Goal: Transaction & Acquisition: Download file/media

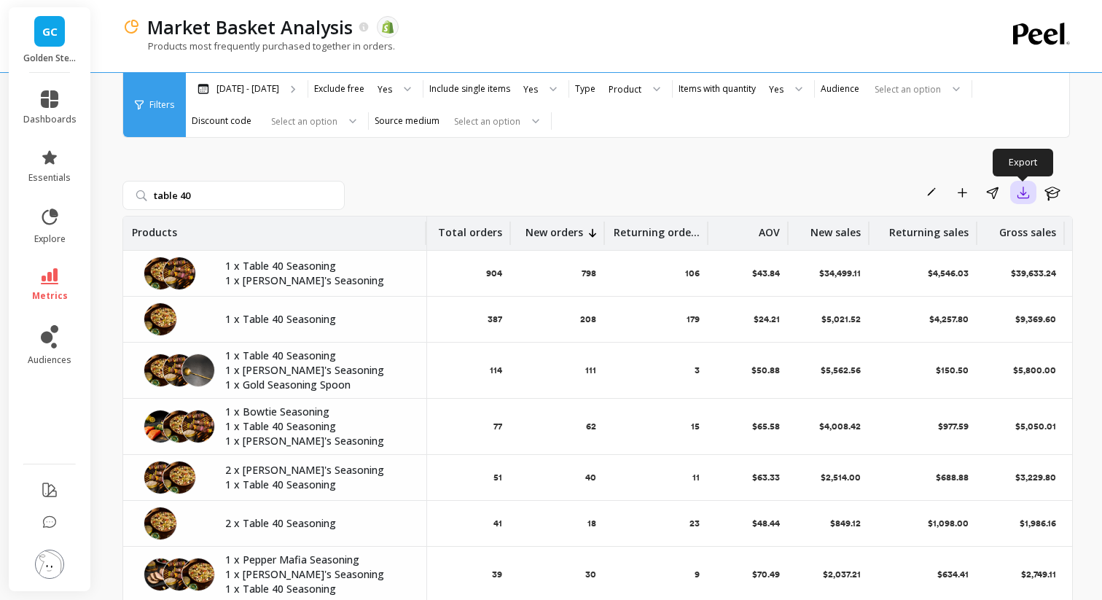
click at [1028, 203] on button "button" at bounding box center [1023, 192] width 26 height 23
click at [990, 230] on button "CSV" at bounding box center [971, 232] width 130 height 26
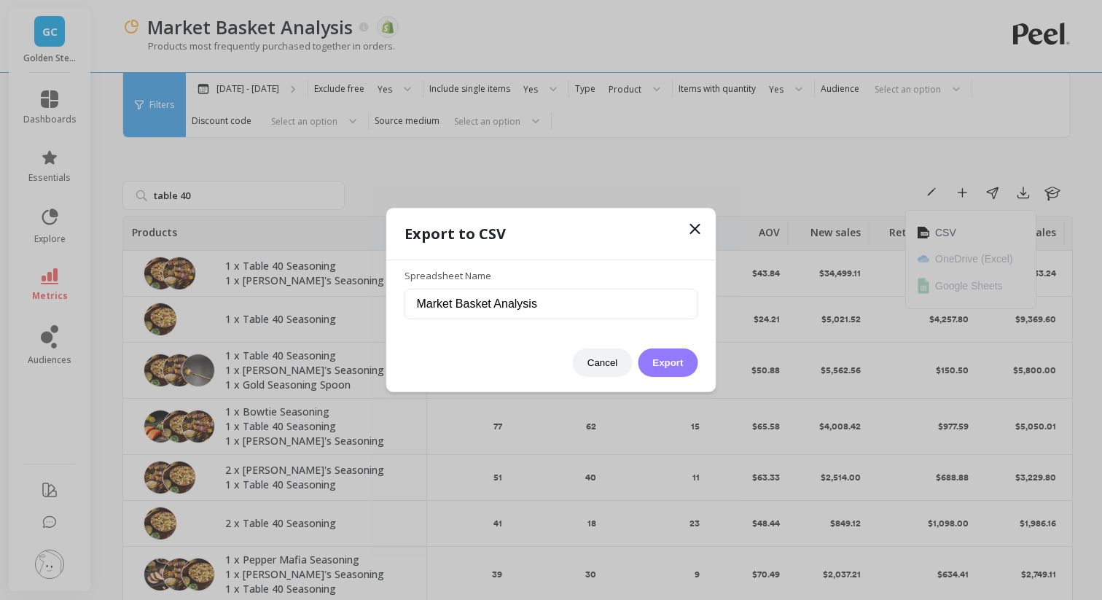
click at [655, 358] on button "Export" at bounding box center [668, 362] width 60 height 28
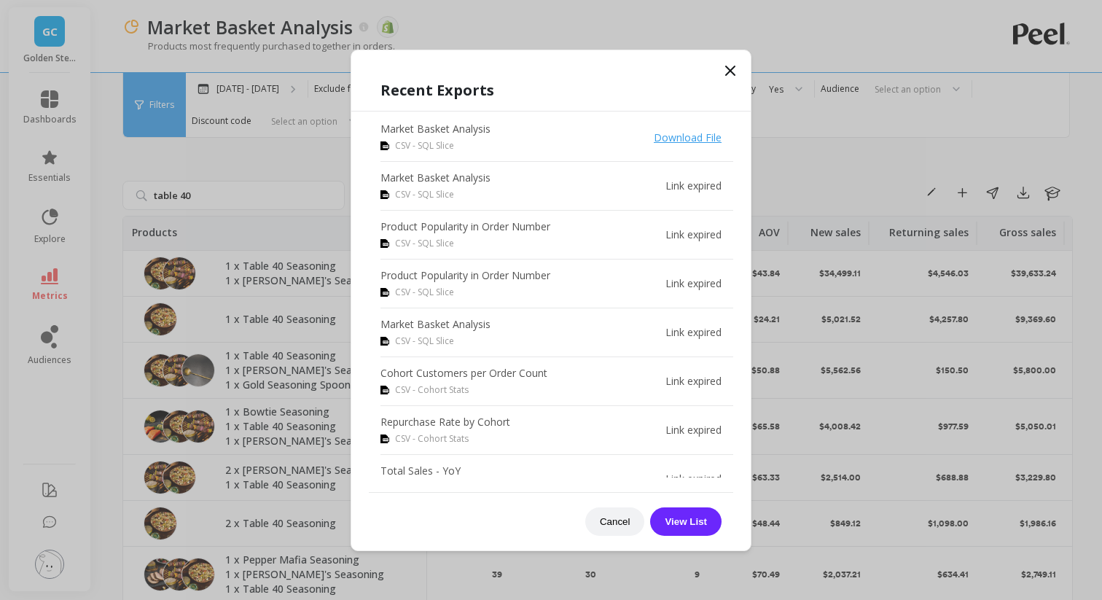
click at [682, 137] on link "Download File" at bounding box center [688, 137] width 68 height 14
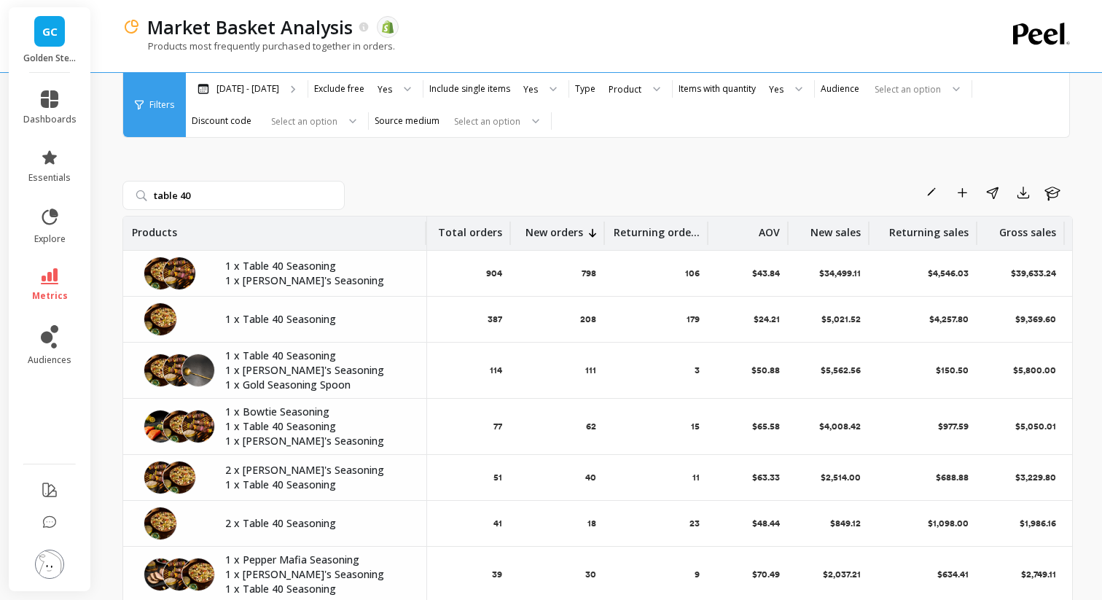
click at [593, 230] on icon at bounding box center [592, 233] width 7 height 9
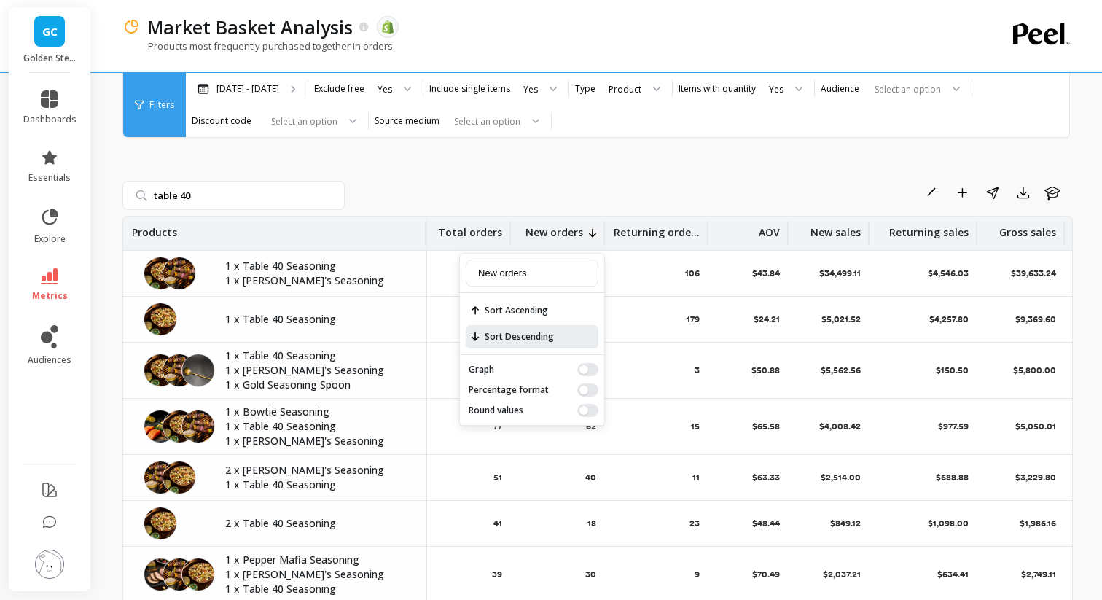
click at [536, 339] on span "Sort Descending" at bounding box center [532, 336] width 133 height 23
click at [531, 313] on span "Sort Ascending" at bounding box center [532, 310] width 133 height 23
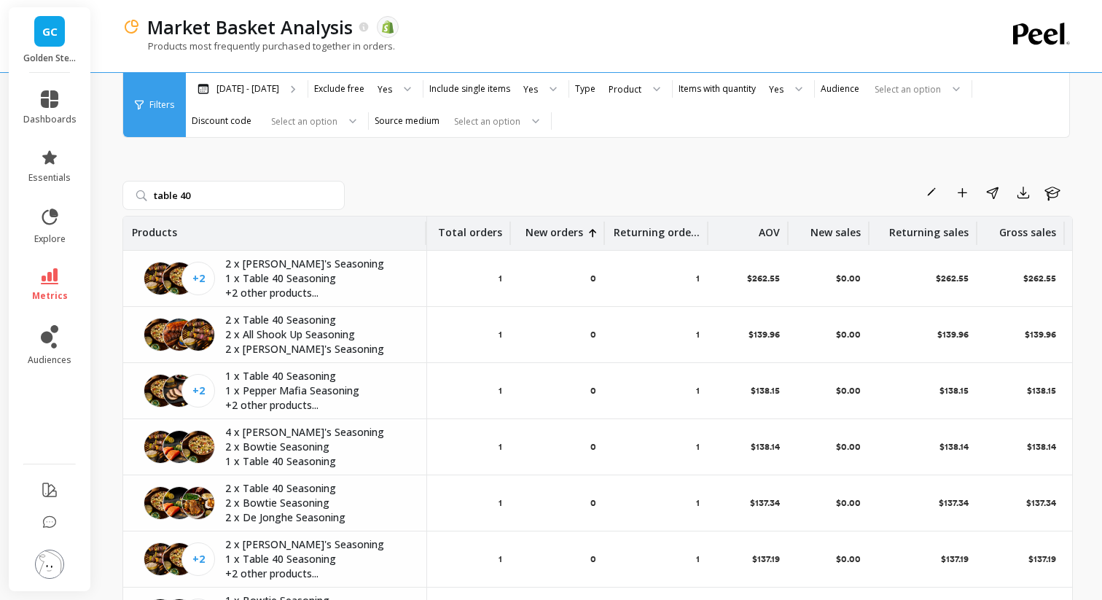
click at [594, 233] on icon at bounding box center [592, 232] width 7 height 9
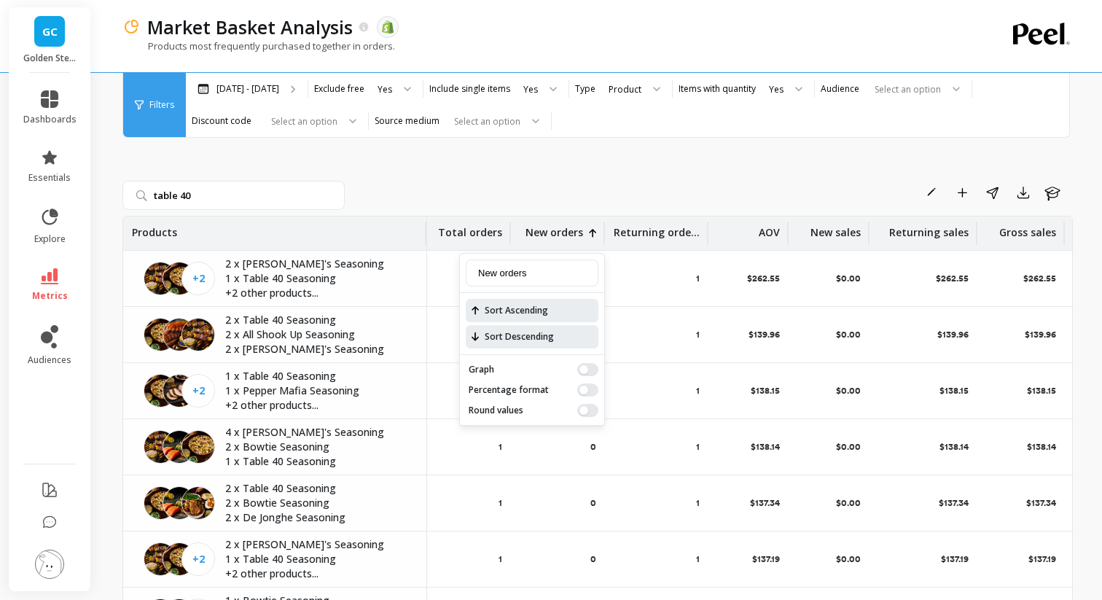
click at [550, 330] on span "Sort Descending" at bounding box center [532, 336] width 133 height 23
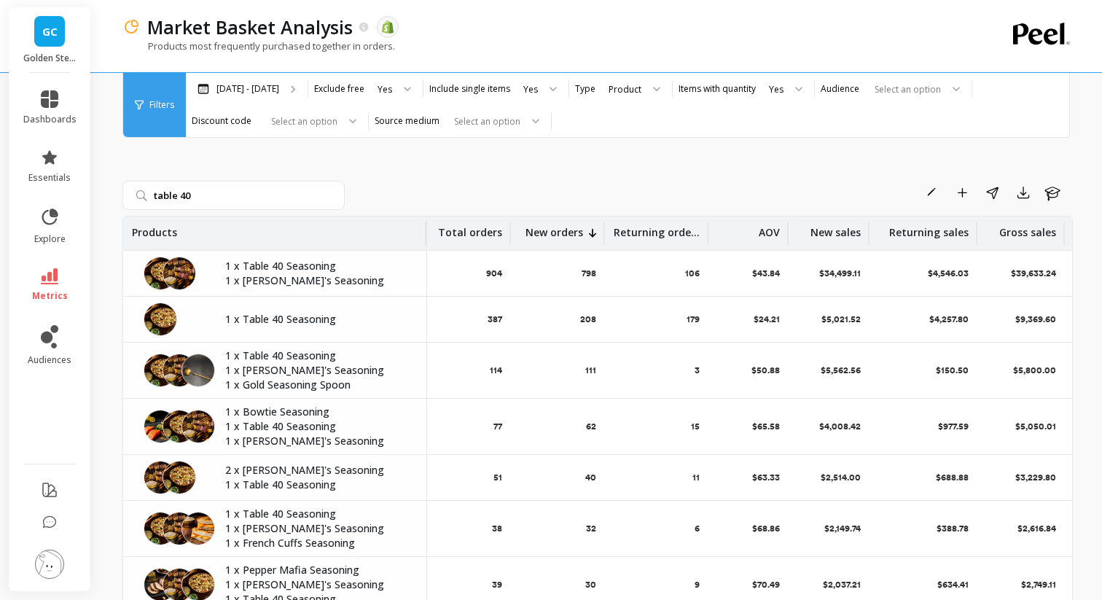
click at [596, 236] on icon at bounding box center [592, 232] width 7 height 9
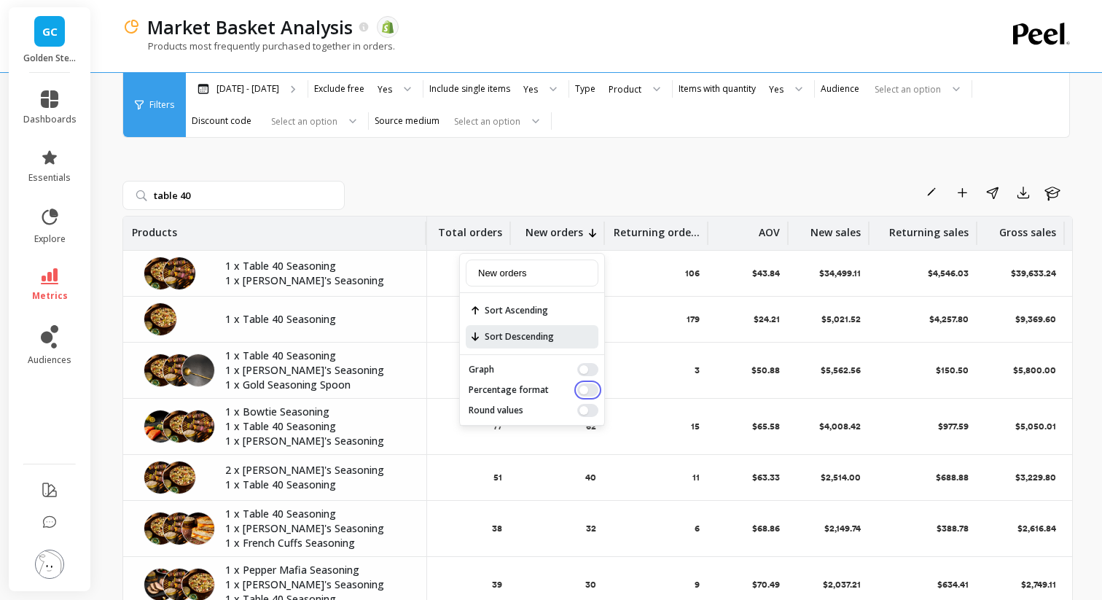
click at [582, 387] on button "button" at bounding box center [587, 389] width 21 height 13
click at [584, 183] on div "Rename Add to Dashboard Share Export Learn" at bounding box center [712, 192] width 722 height 23
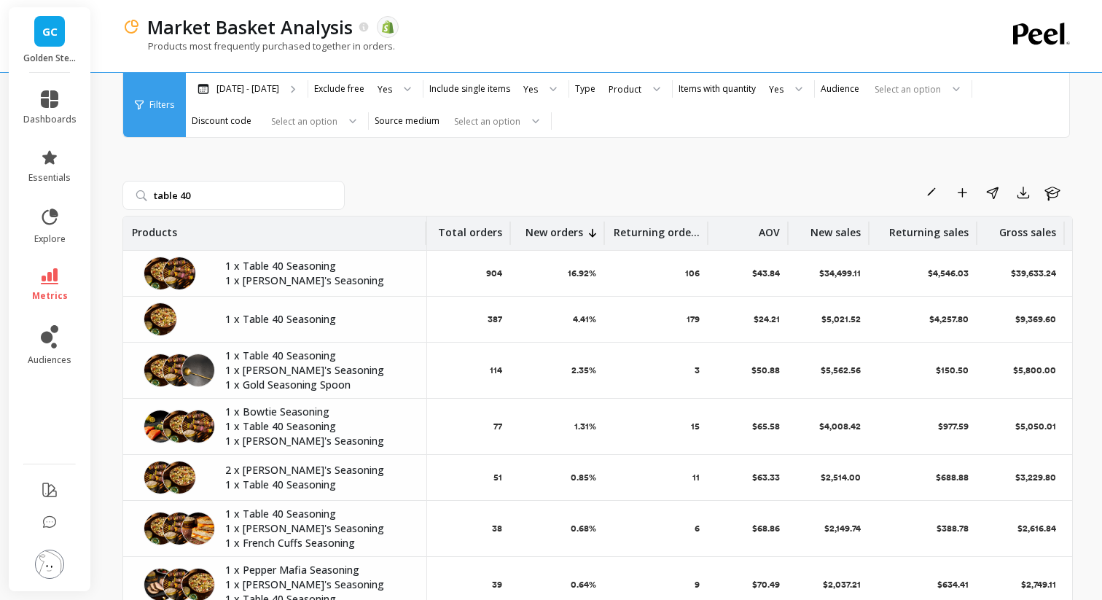
click at [593, 235] on icon at bounding box center [592, 233] width 7 height 9
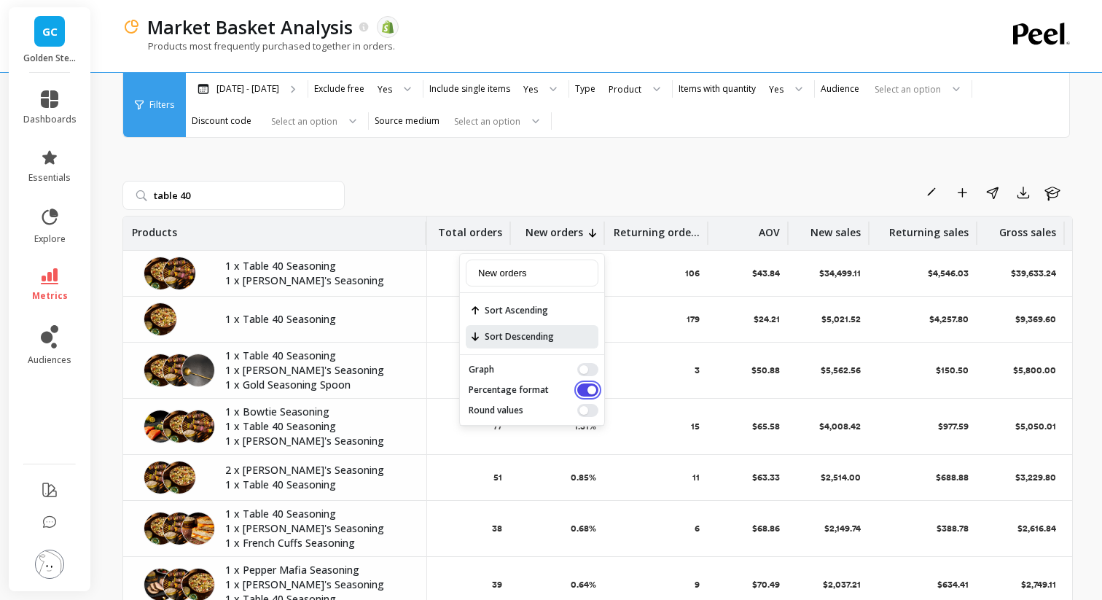
click at [583, 391] on button "button" at bounding box center [587, 389] width 21 height 13
click at [559, 155] on div "table 40 Rename Add to Dashboard Share Export Learn Products Total orders New o…" at bounding box center [597, 385] width 950 height 616
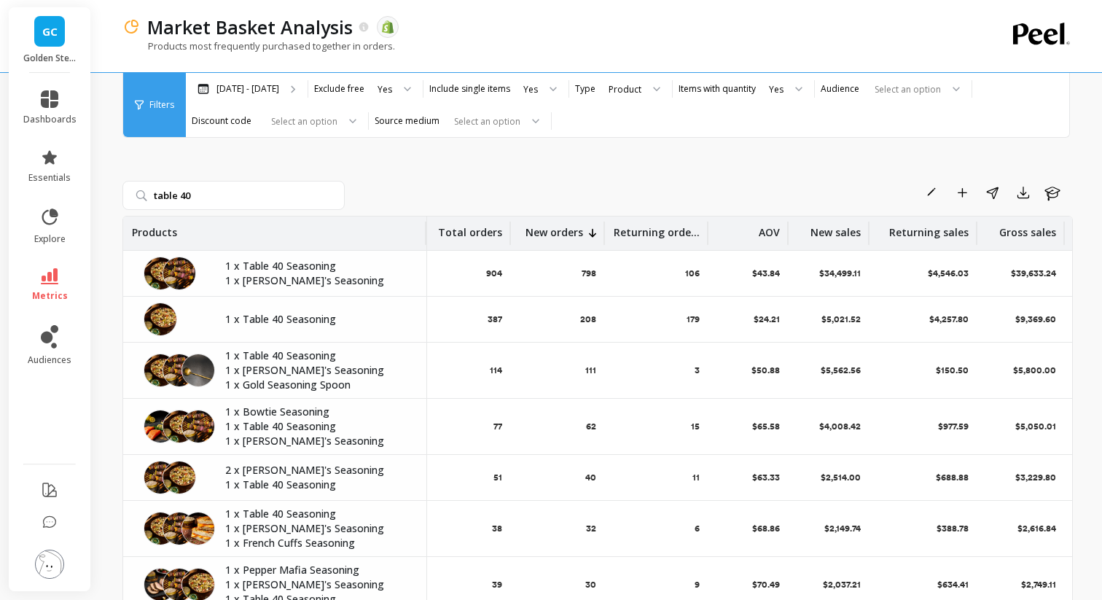
scroll to position [12, 0]
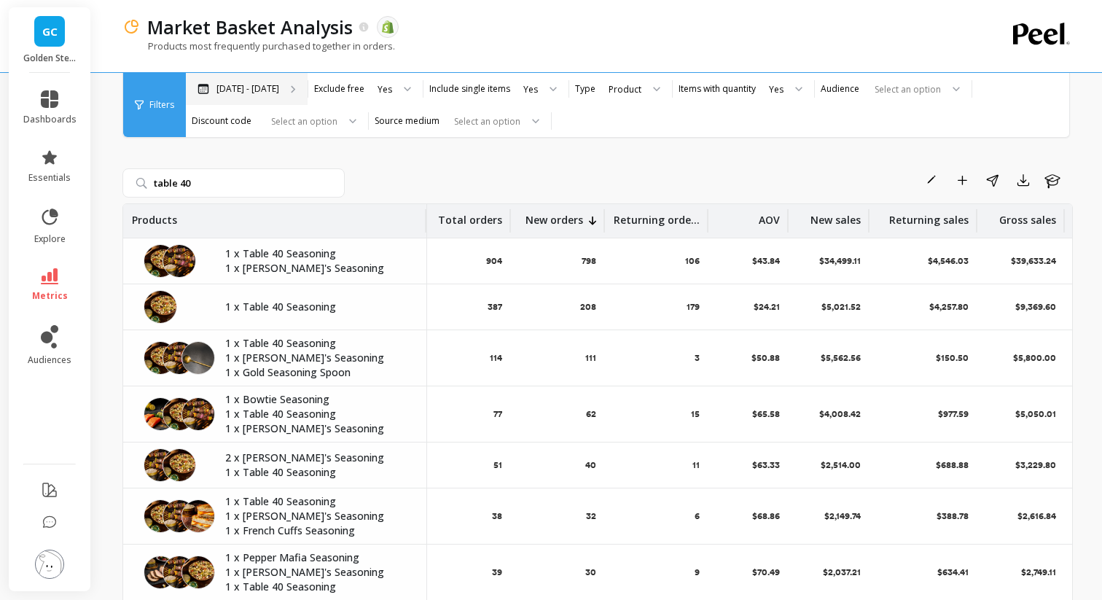
click at [265, 87] on p "[DATE] - [DATE]" at bounding box center [247, 89] width 63 height 12
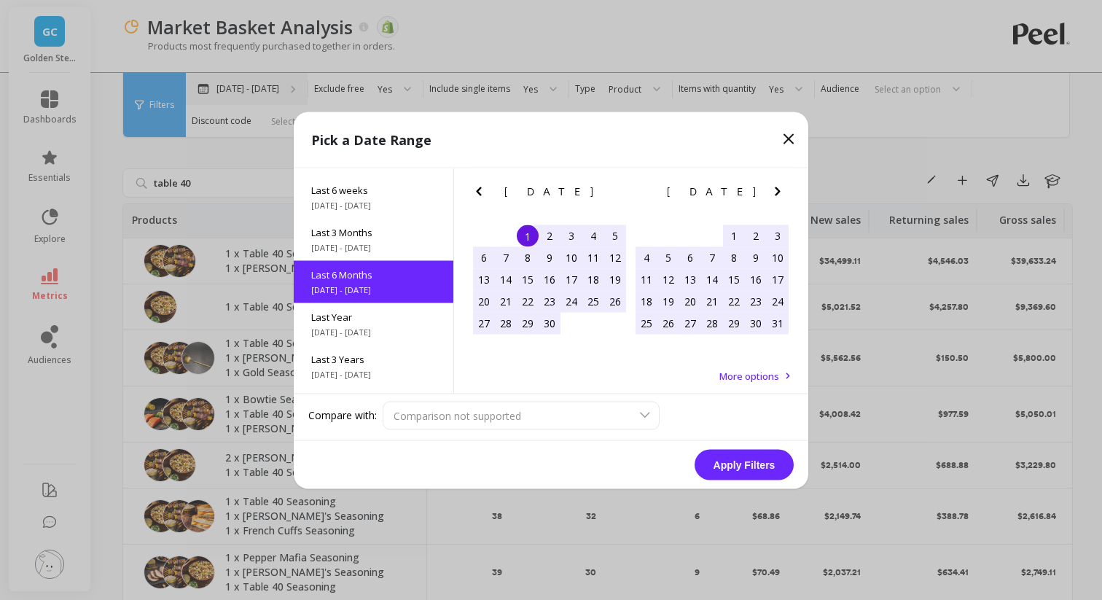
scroll to position [162, 0]
click at [786, 141] on icon at bounding box center [788, 138] width 9 height 9
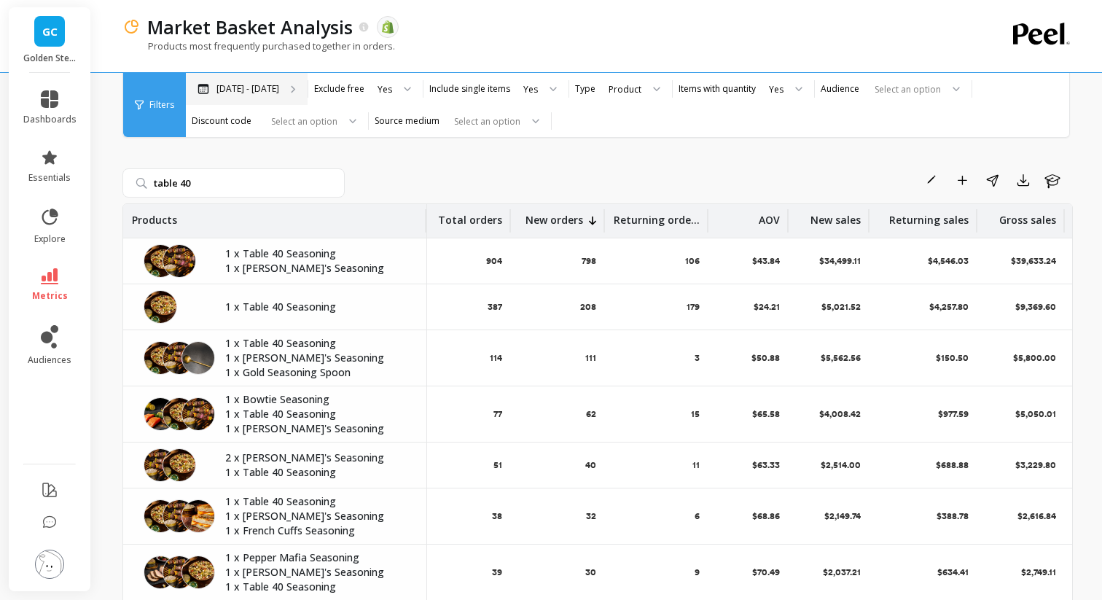
click at [289, 79] on div "[DATE] - [DATE]" at bounding box center [247, 89] width 122 height 32
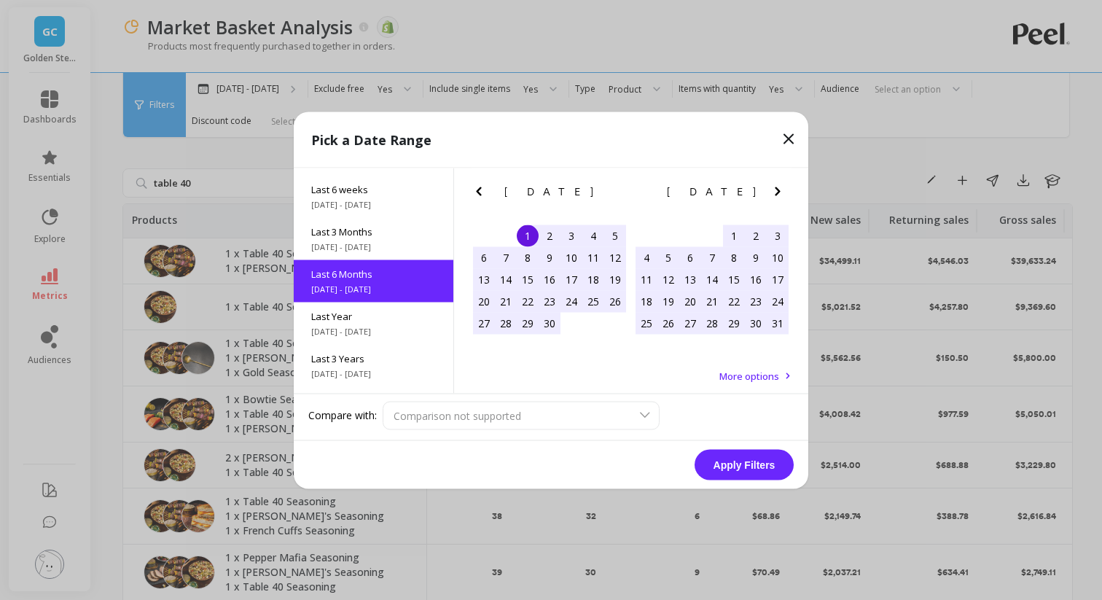
click at [786, 134] on icon at bounding box center [788, 138] width 17 height 17
